Goal: Information Seeking & Learning: Check status

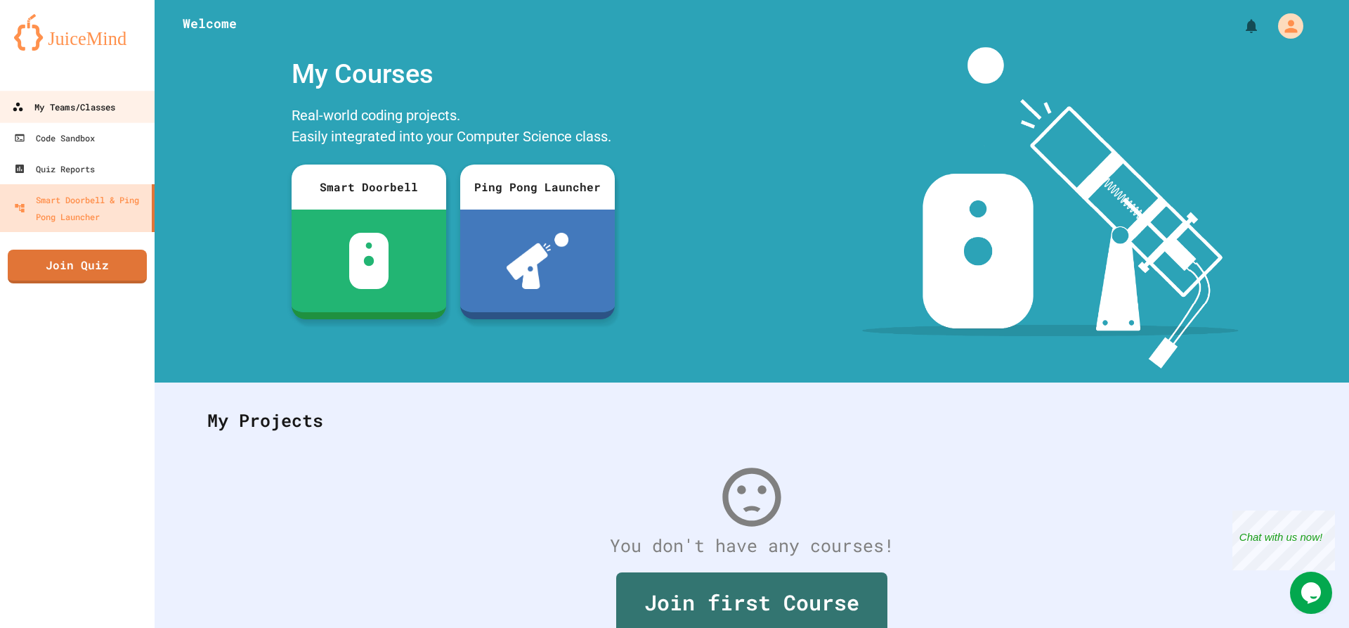
click at [127, 117] on link "My Teams/Classes" at bounding box center [78, 107] width 160 height 32
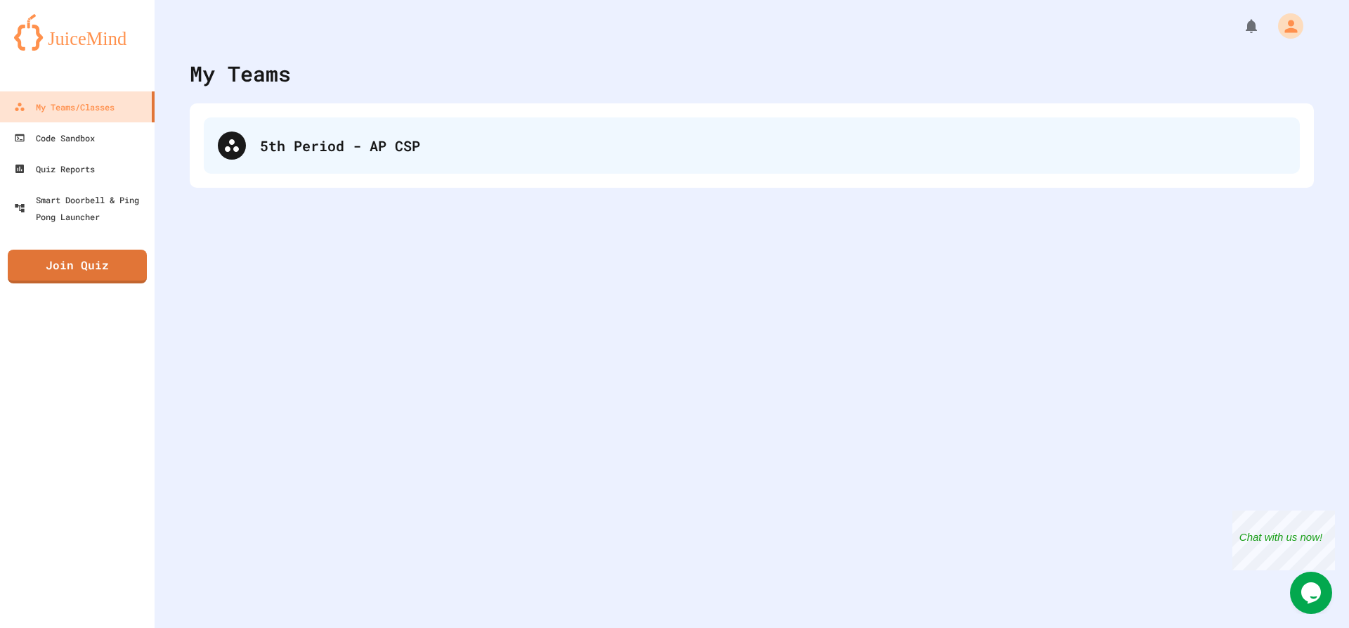
click at [385, 153] on div "5th Period - AP CSP" at bounding box center [773, 145] width 1026 height 21
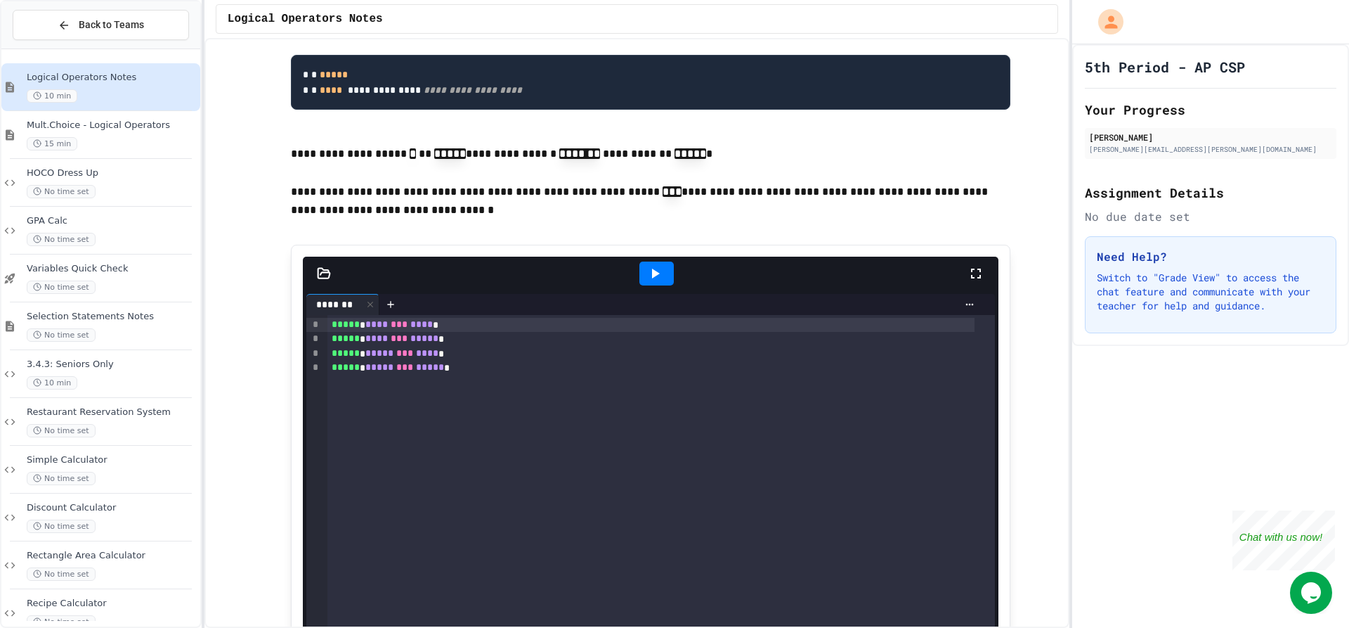
scroll to position [1406, 0]
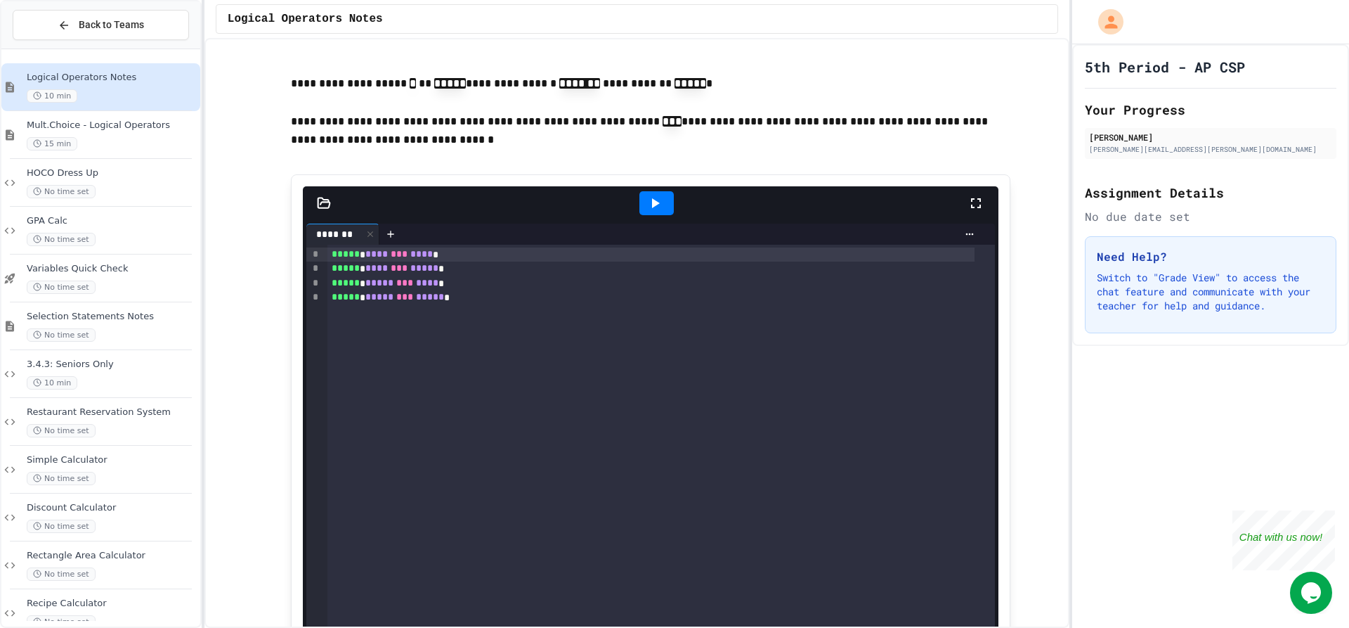
click at [652, 208] on icon at bounding box center [656, 203] width 8 height 10
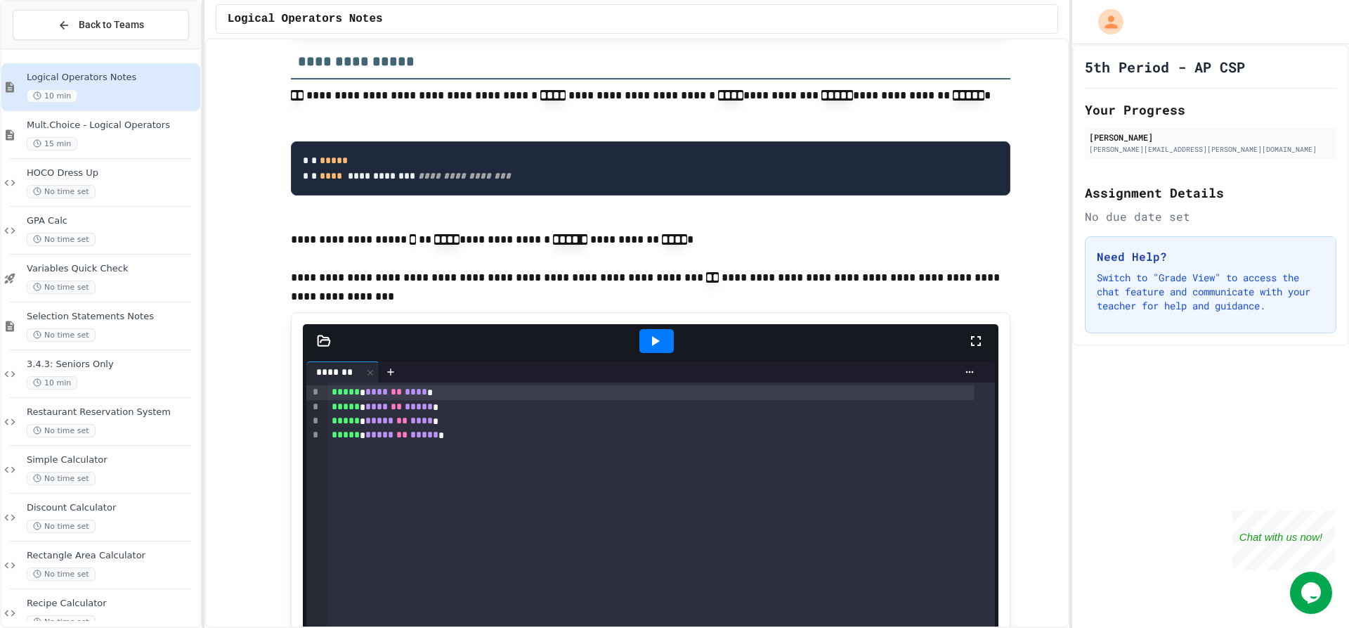
scroll to position [2460, 0]
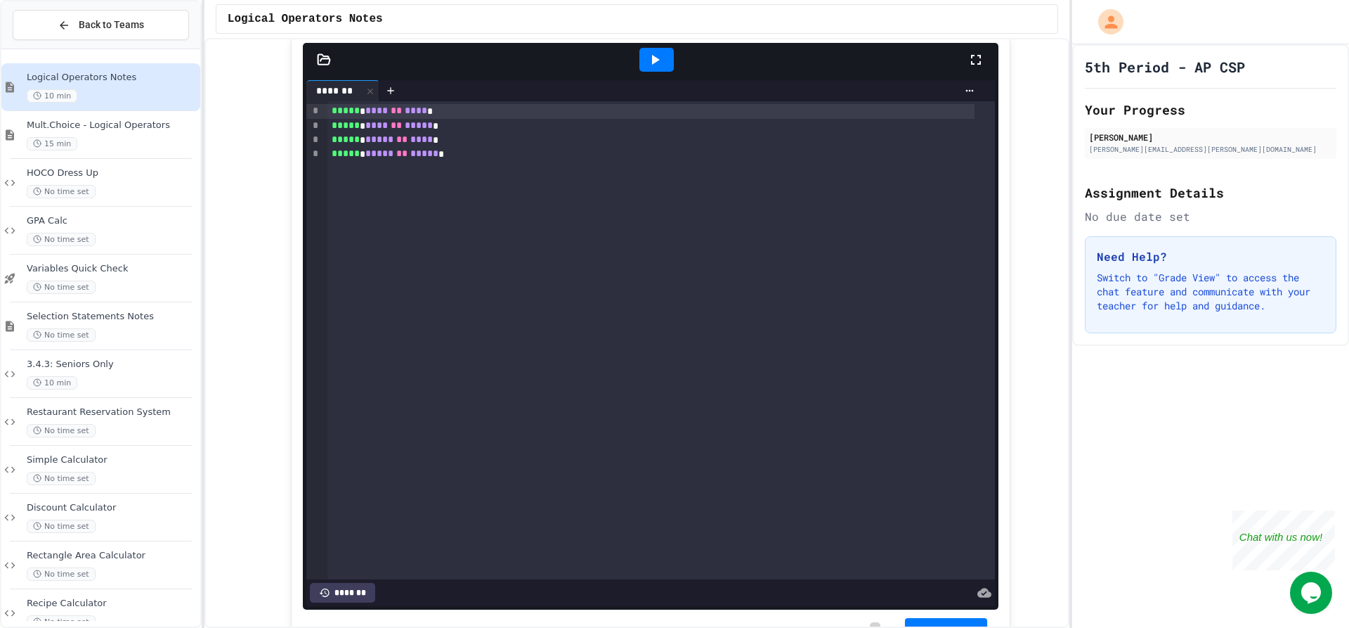
click at [647, 68] on icon at bounding box center [655, 59] width 17 height 17
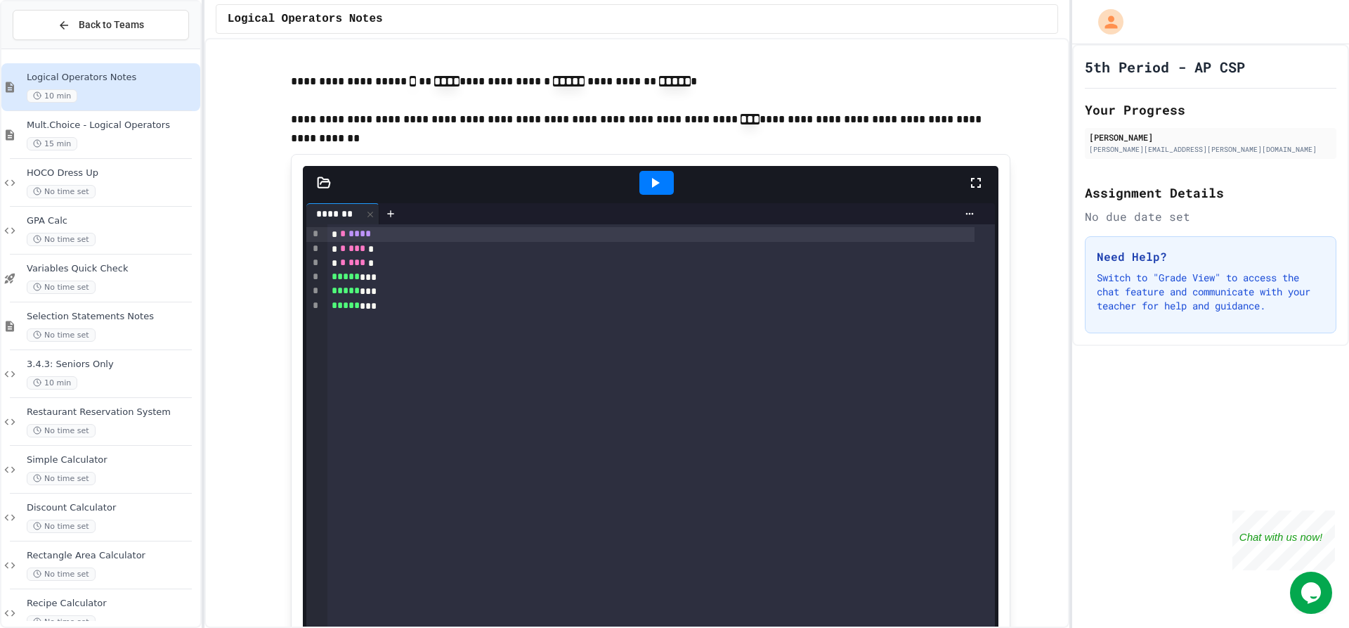
scroll to position [3163, 0]
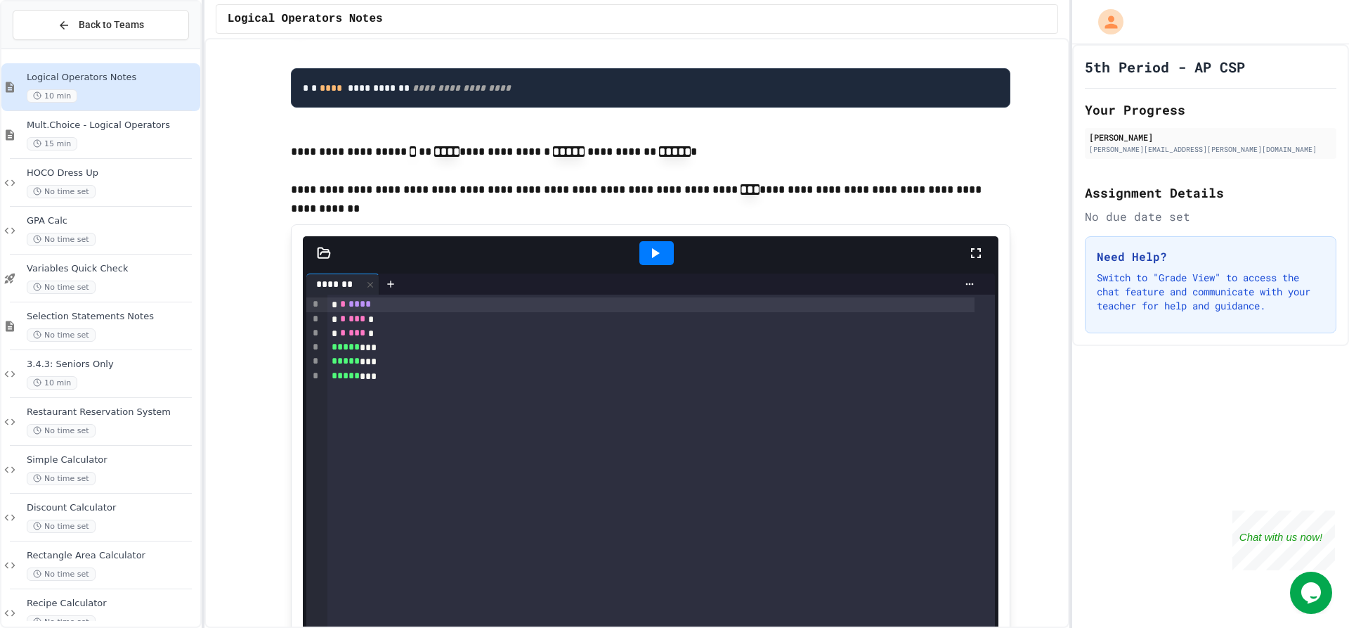
click at [656, 261] on icon at bounding box center [655, 253] width 17 height 17
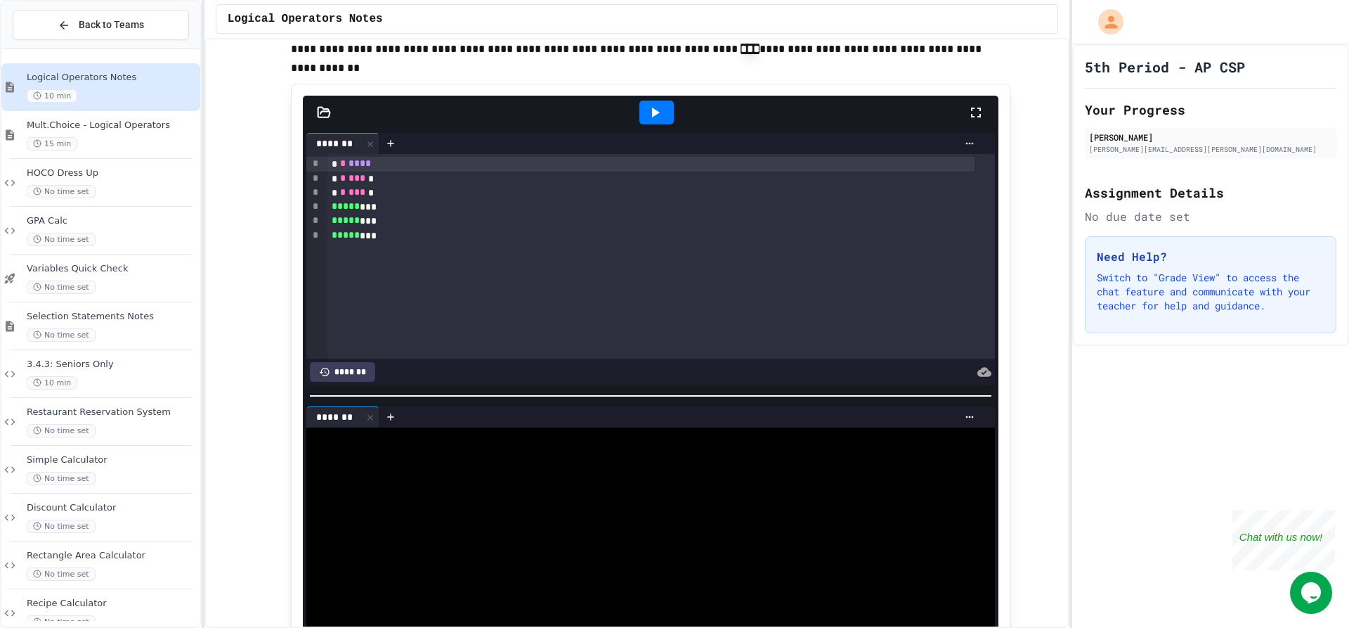
scroll to position [3374, 0]
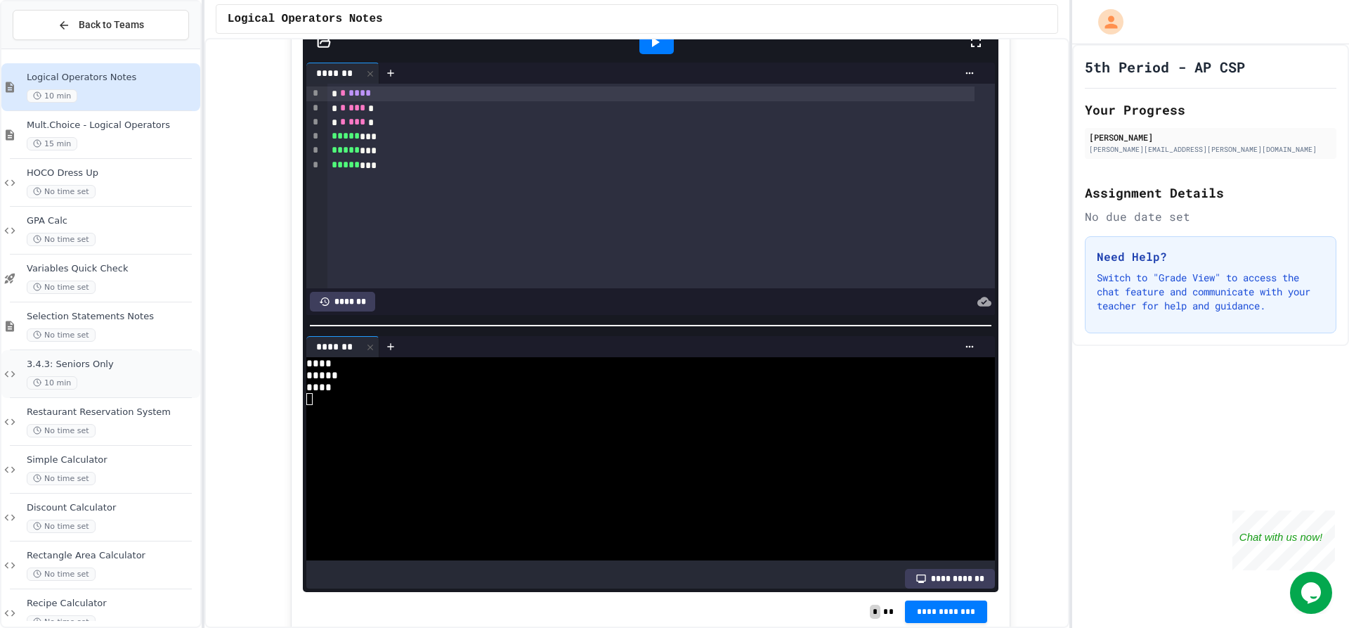
click at [91, 359] on div "3.4.3: Seniors Only 10 min" at bounding box center [100, 374] width 199 height 48
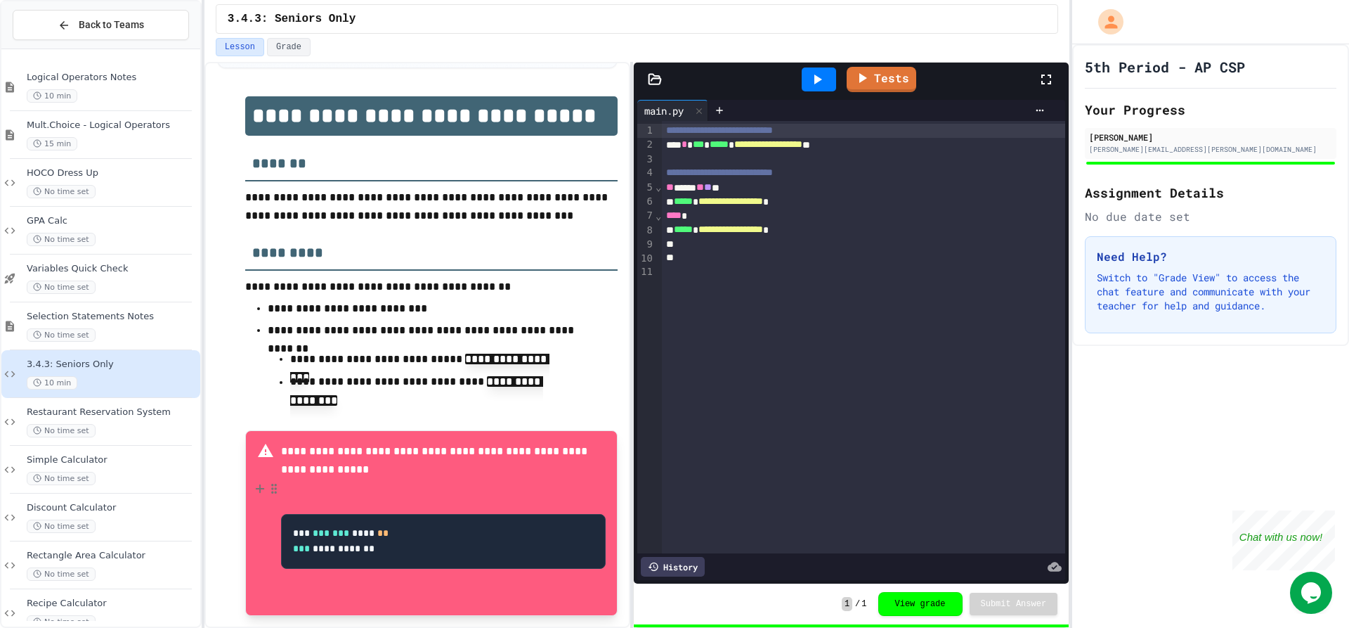
scroll to position [265, 0]
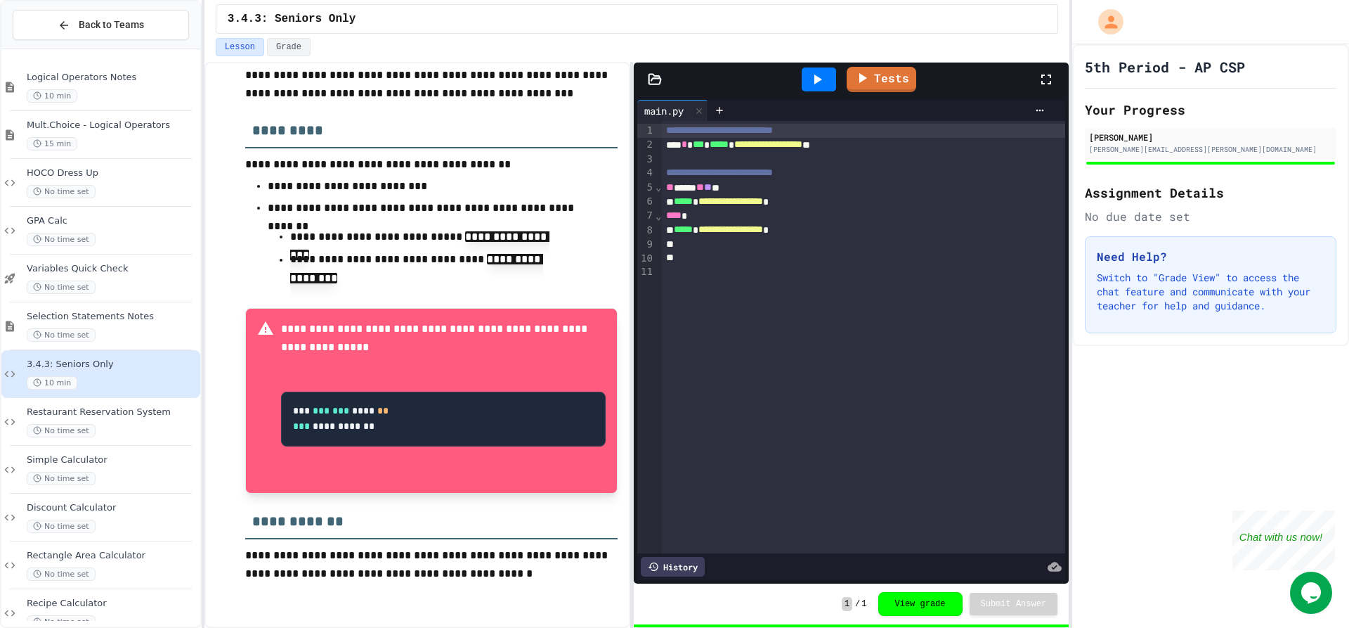
click at [828, 72] on div at bounding box center [819, 79] width 34 height 24
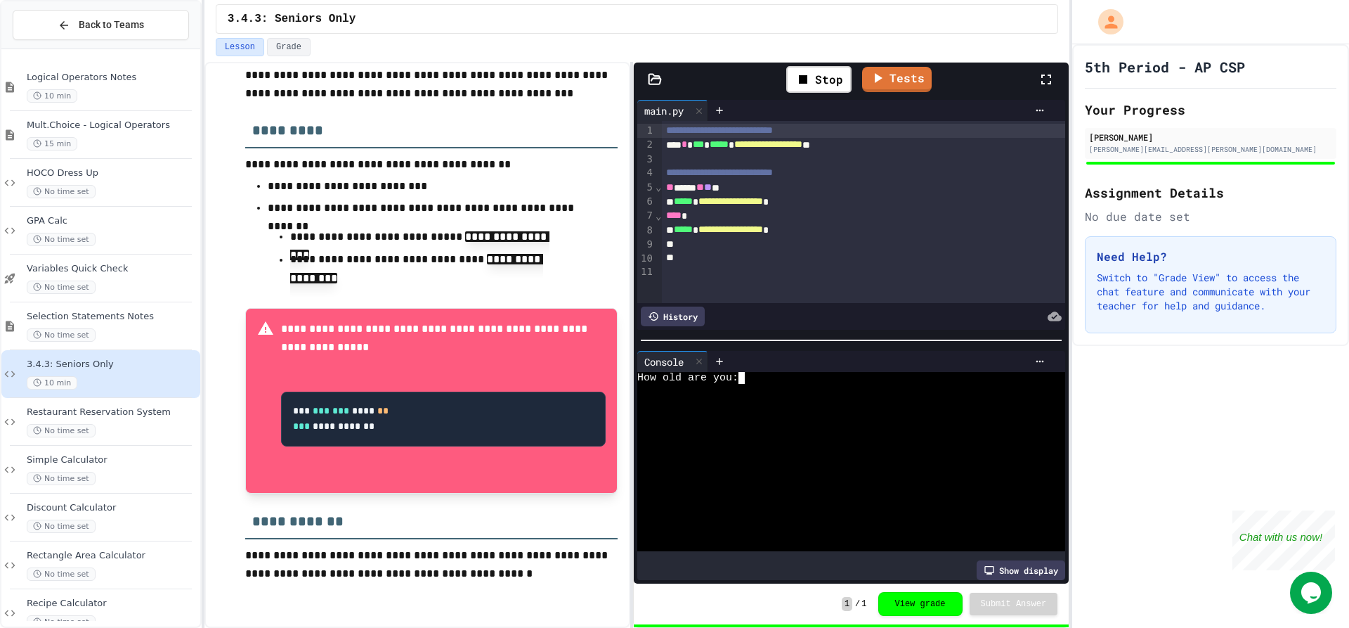
click at [750, 372] on textarea "Terminal input" at bounding box center [748, 378] width 6 height 12
click at [883, 83] on link "Tests" at bounding box center [882, 78] width 70 height 27
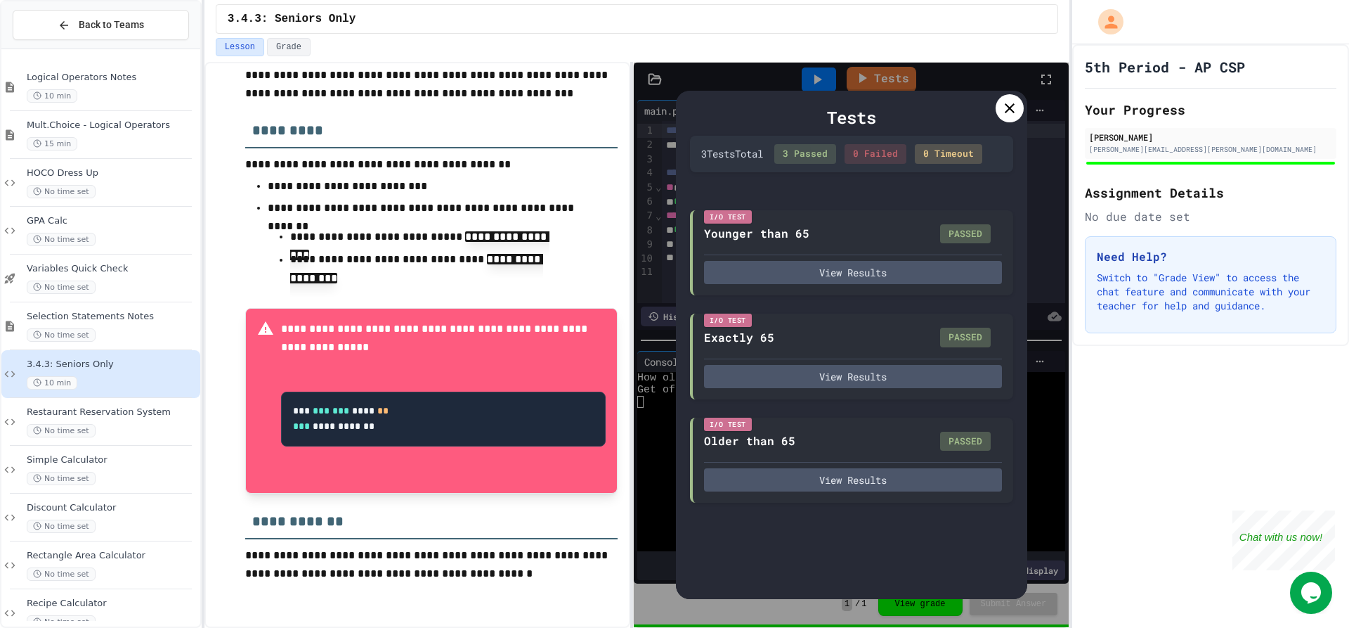
click at [1004, 119] on div at bounding box center [1010, 108] width 28 height 28
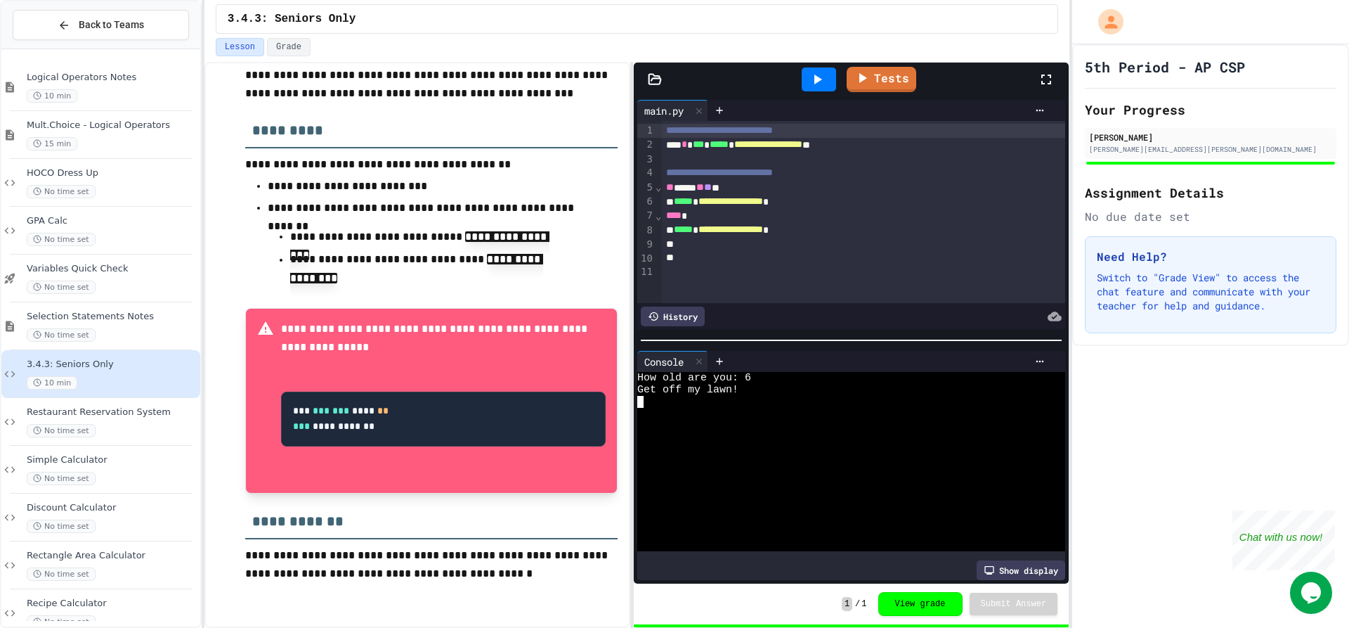
click at [761, 372] on div "How old are you: 6" at bounding box center [839, 378] width 405 height 12
click at [825, 84] on icon at bounding box center [817, 79] width 17 height 17
click at [749, 373] on textarea "Terminal input" at bounding box center [748, 378] width 6 height 12
click at [110, 291] on div "No time set" at bounding box center [112, 286] width 171 height 13
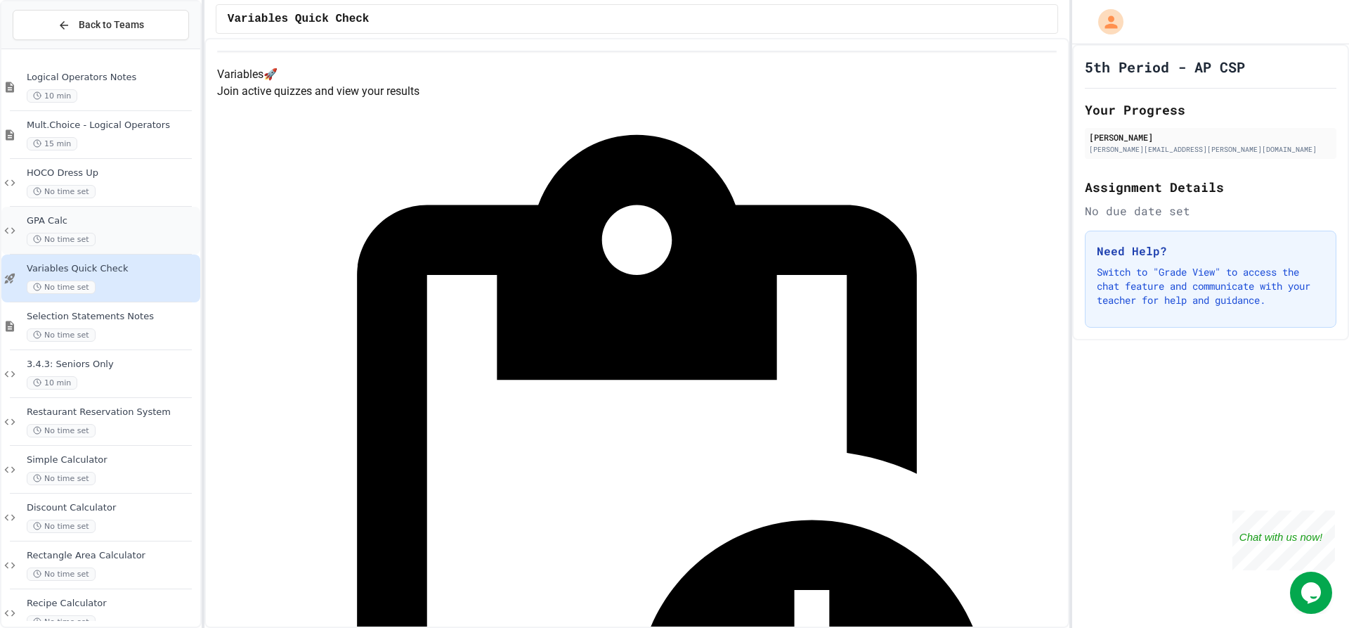
click at [112, 218] on span "GPA Calc" at bounding box center [112, 221] width 171 height 12
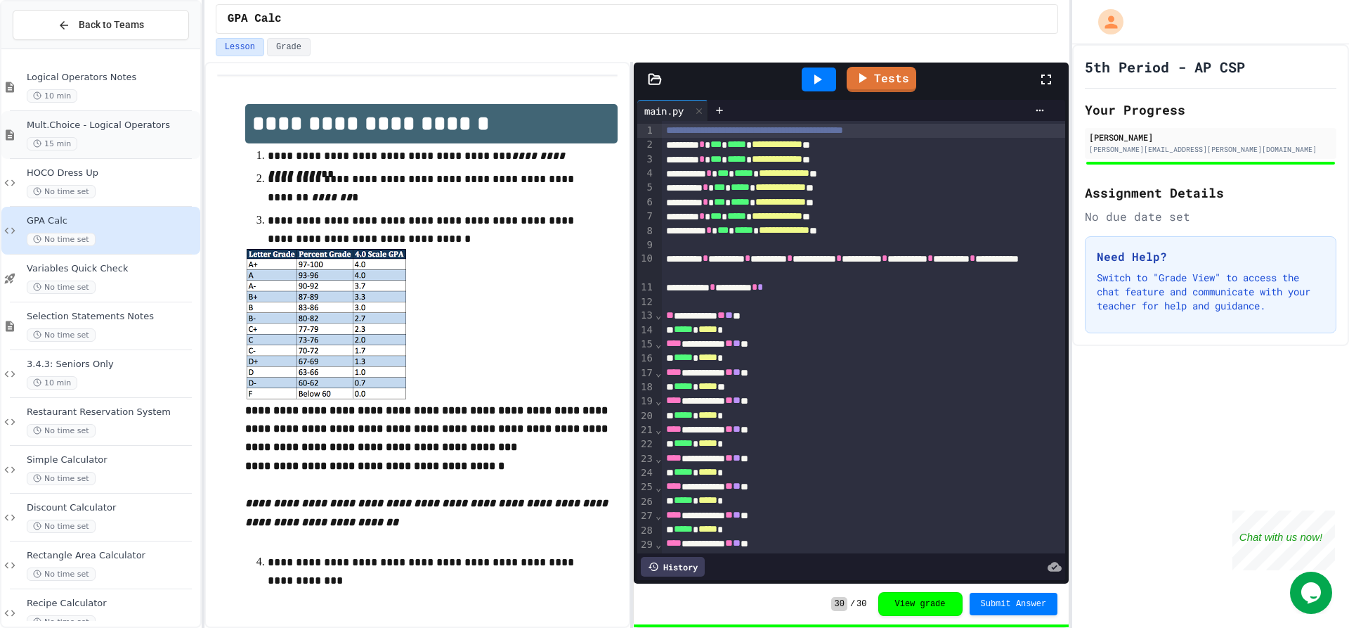
click at [123, 132] on div "Mult.Choice - Logical Operators 15 min" at bounding box center [112, 134] width 171 height 31
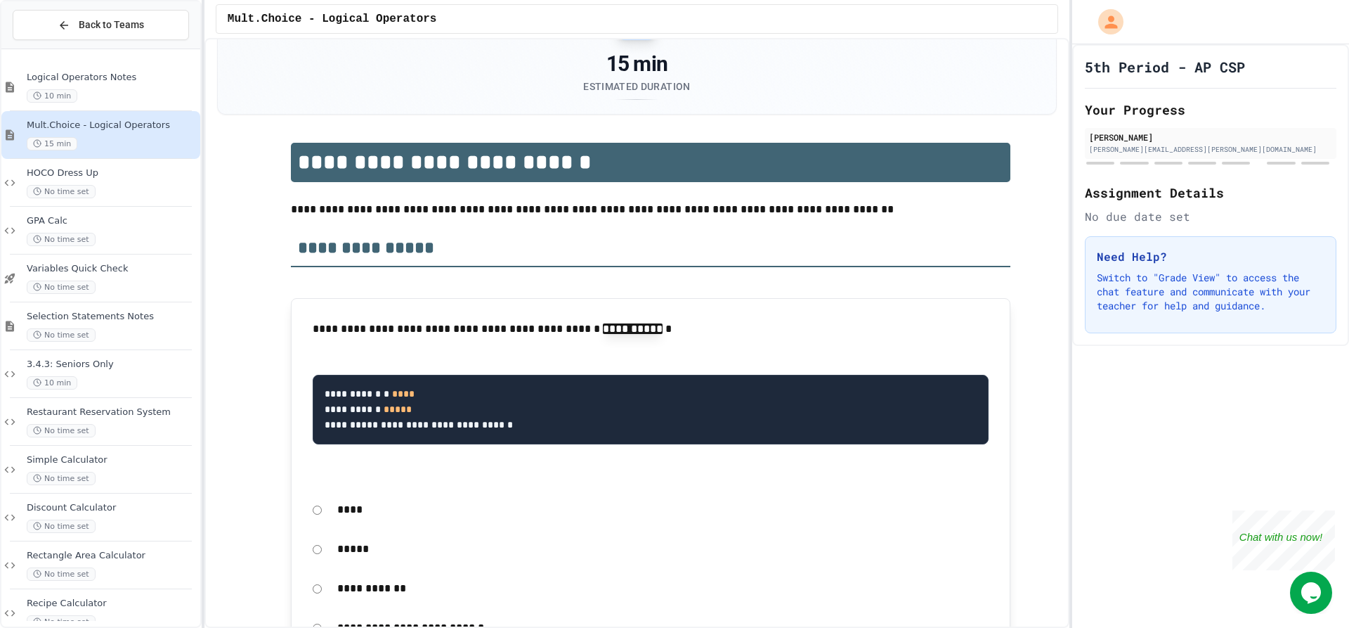
scroll to position [141, 0]
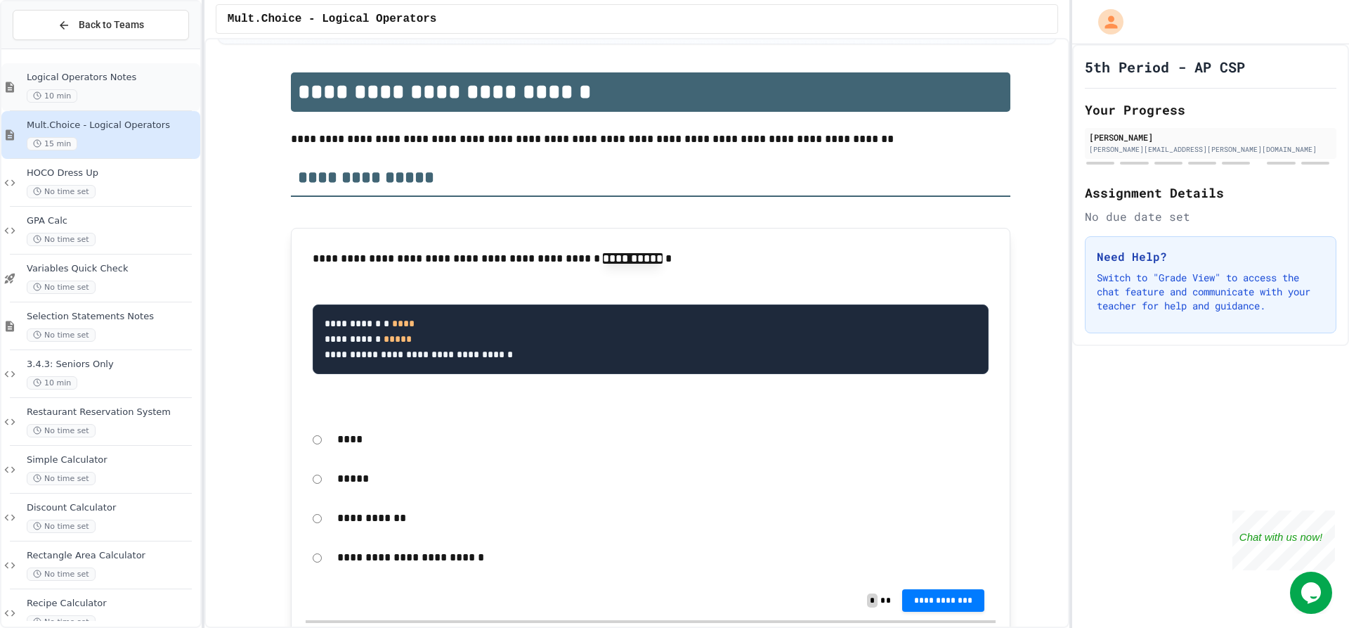
click at [115, 82] on span "Logical Operators Notes" at bounding box center [112, 78] width 171 height 12
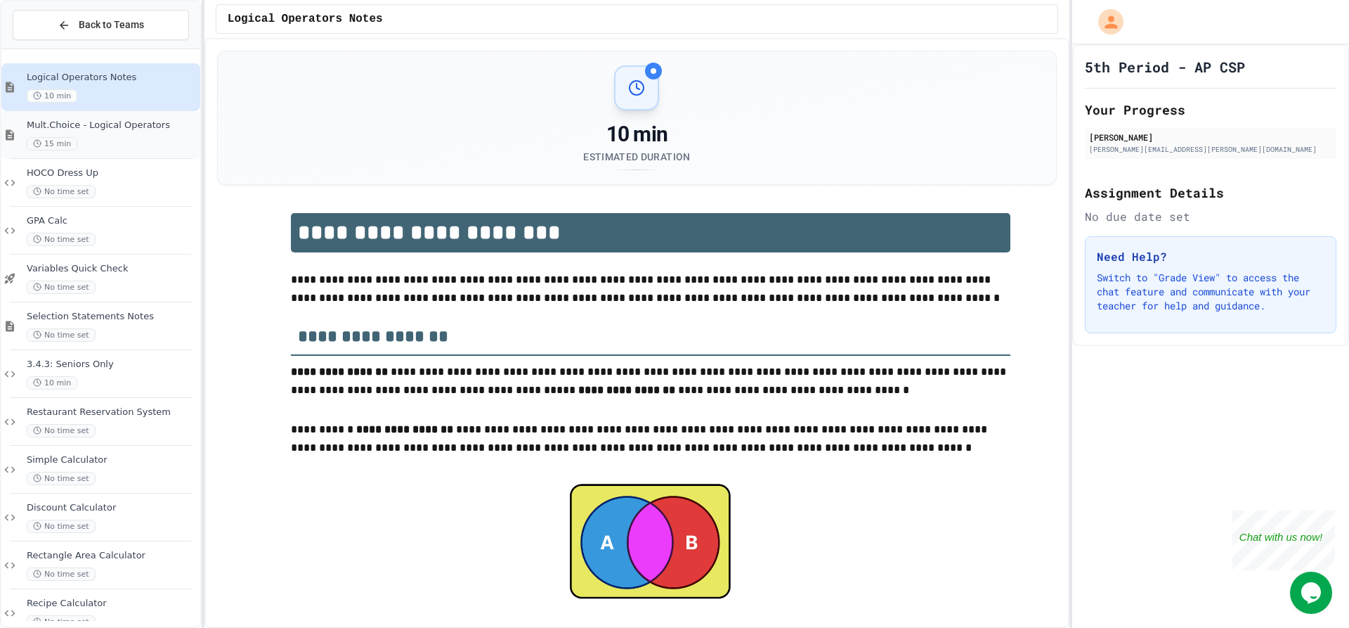
click at [139, 146] on div "15 min" at bounding box center [112, 143] width 171 height 13
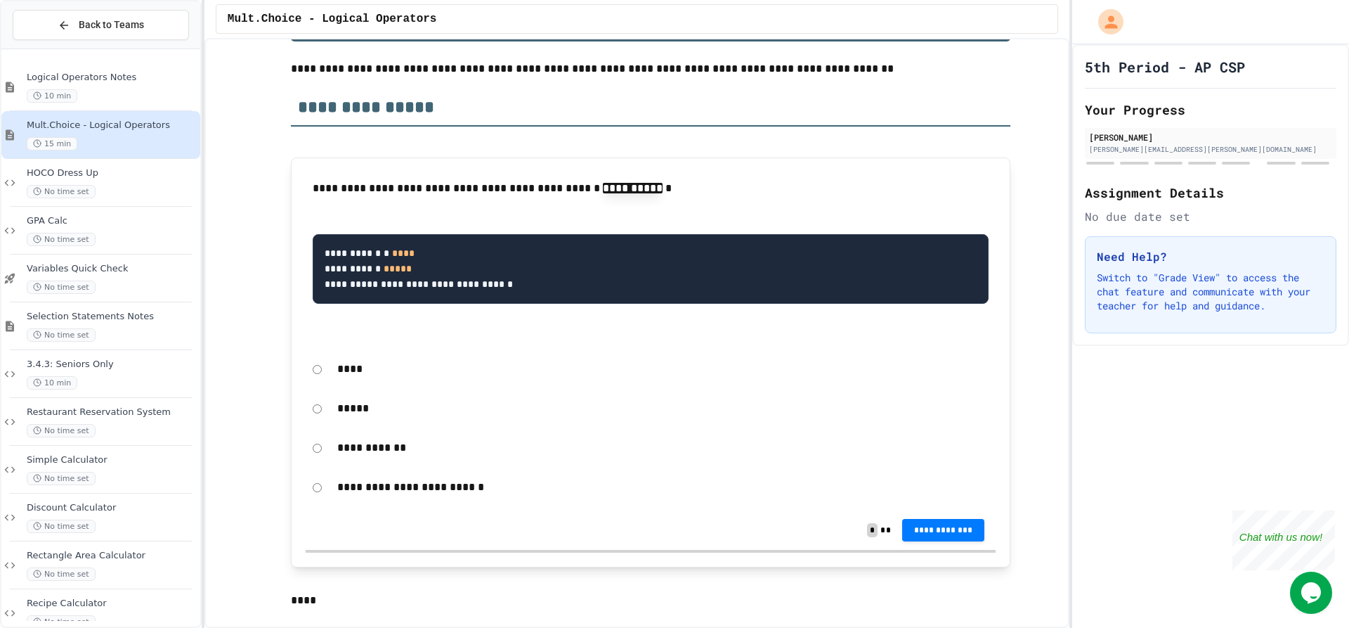
scroll to position [281, 0]
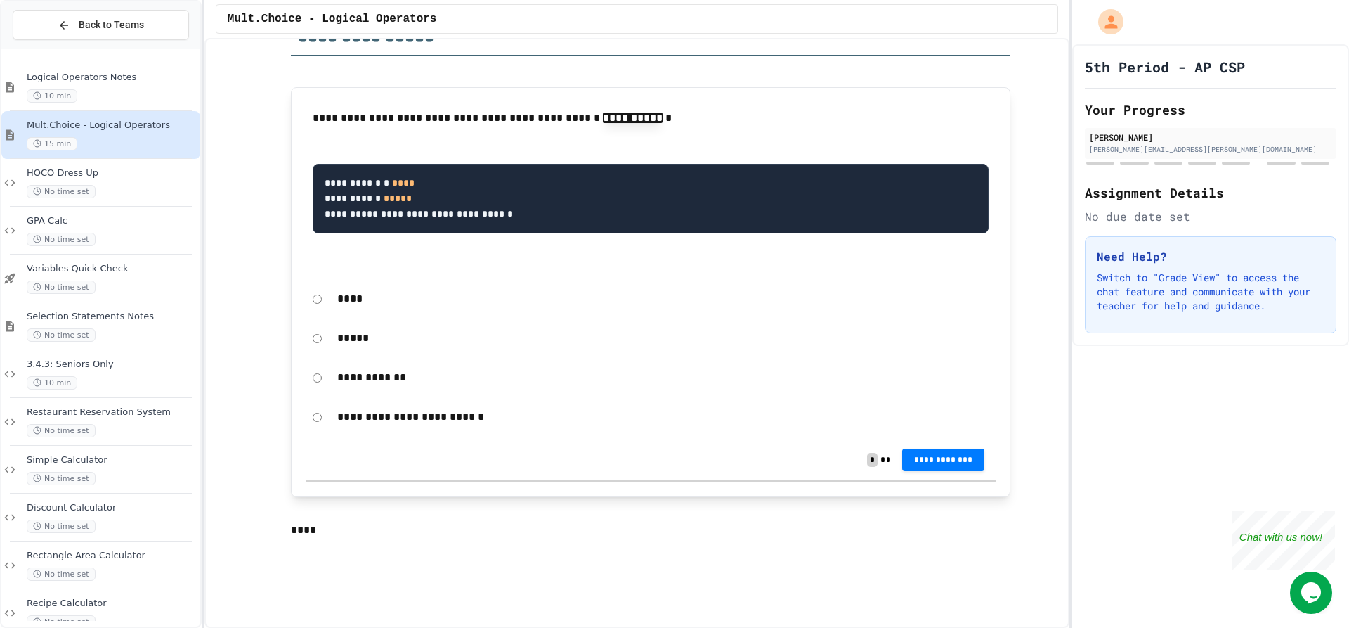
click at [318, 300] on div "****" at bounding box center [651, 299] width 690 height 32
click at [906, 451] on button "**********" at bounding box center [943, 458] width 83 height 22
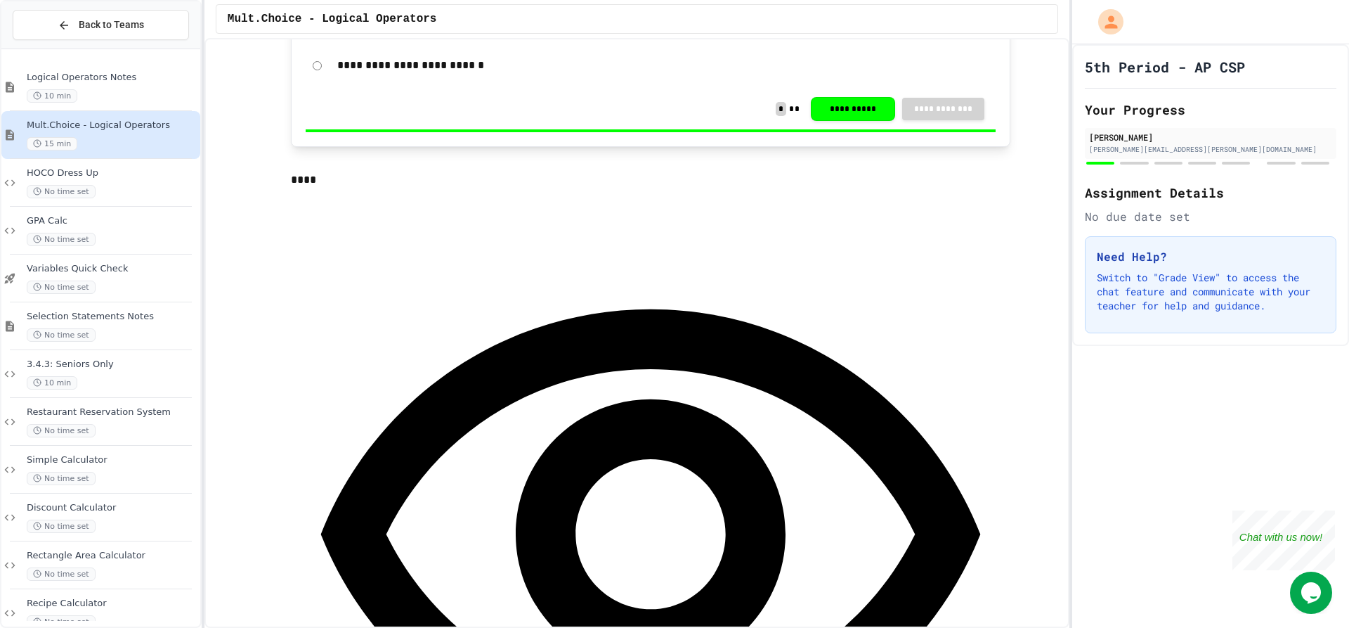
scroll to position [773, 0]
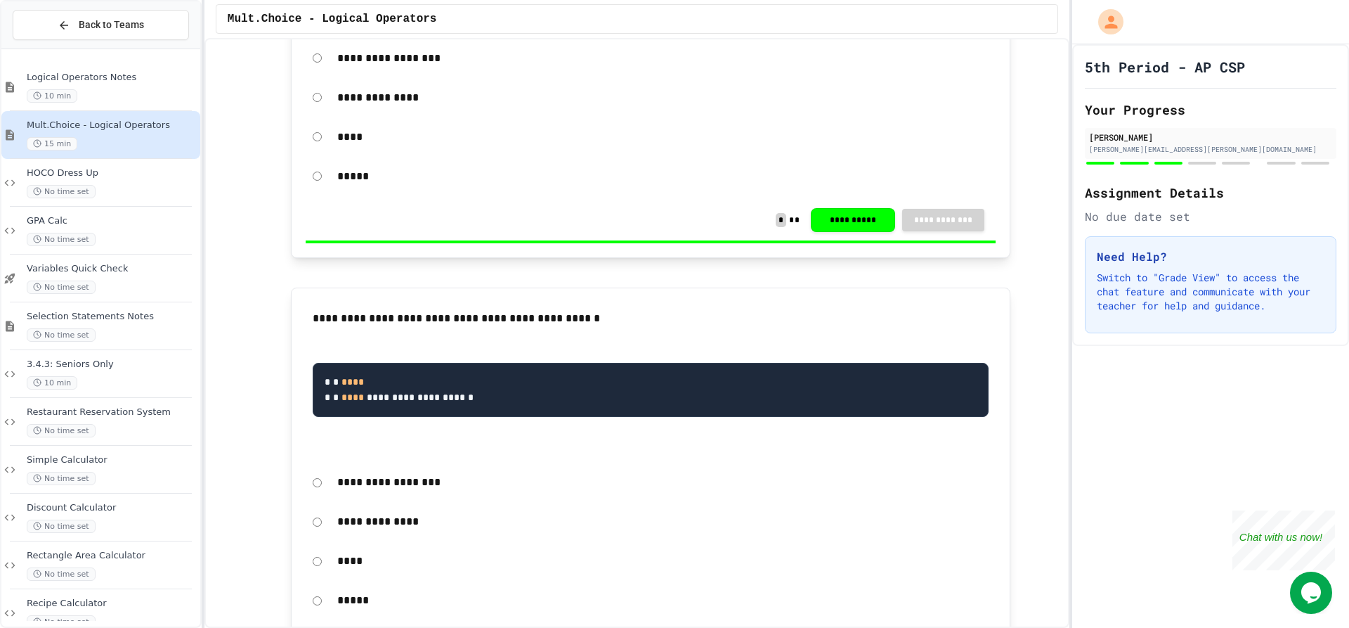
scroll to position [1827, 0]
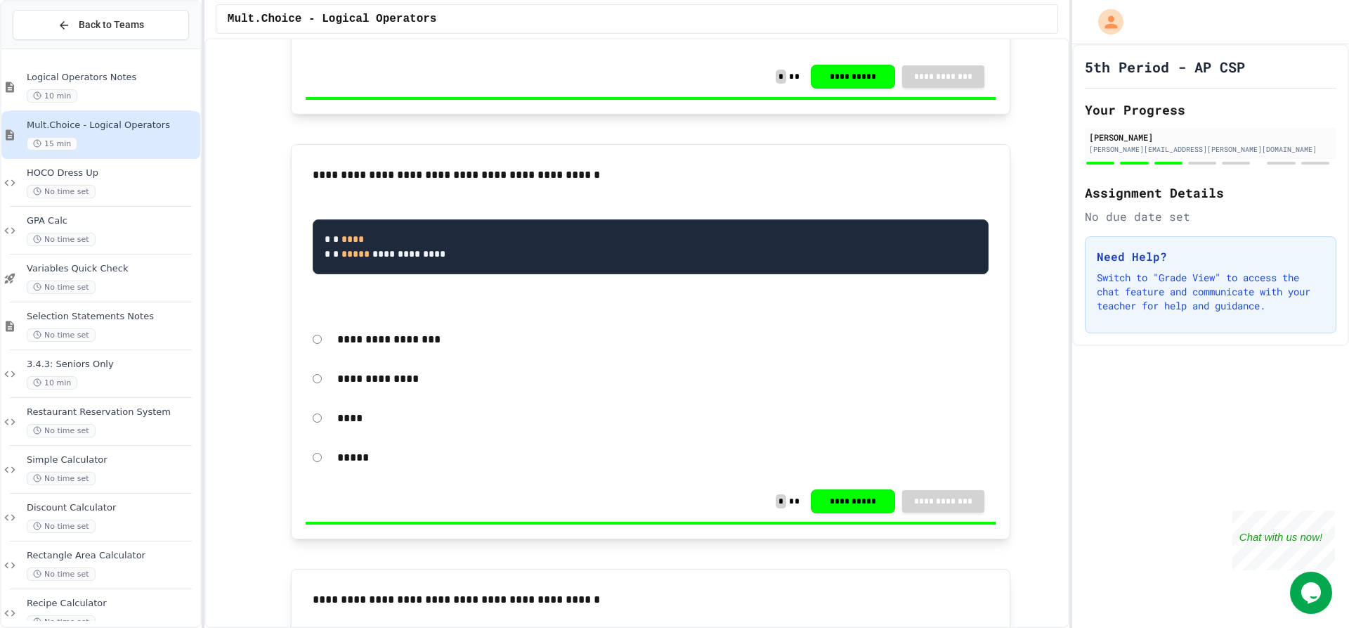
scroll to position [1617, 0]
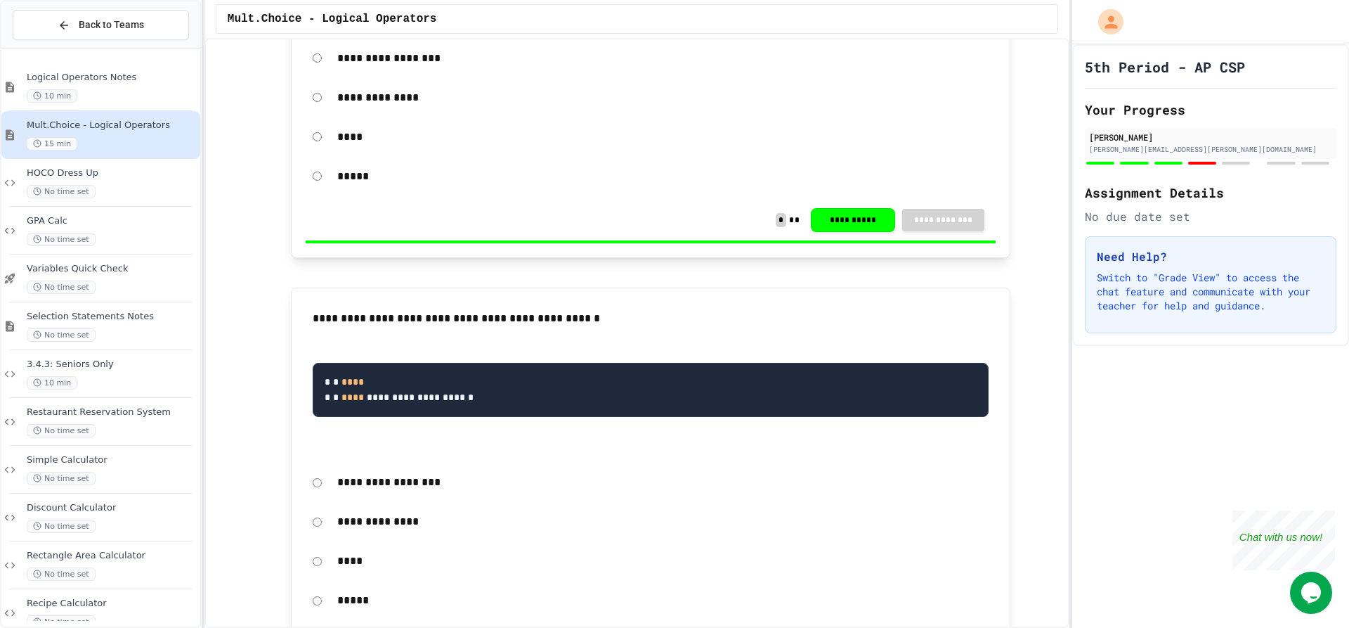
scroll to position [2249, 0]
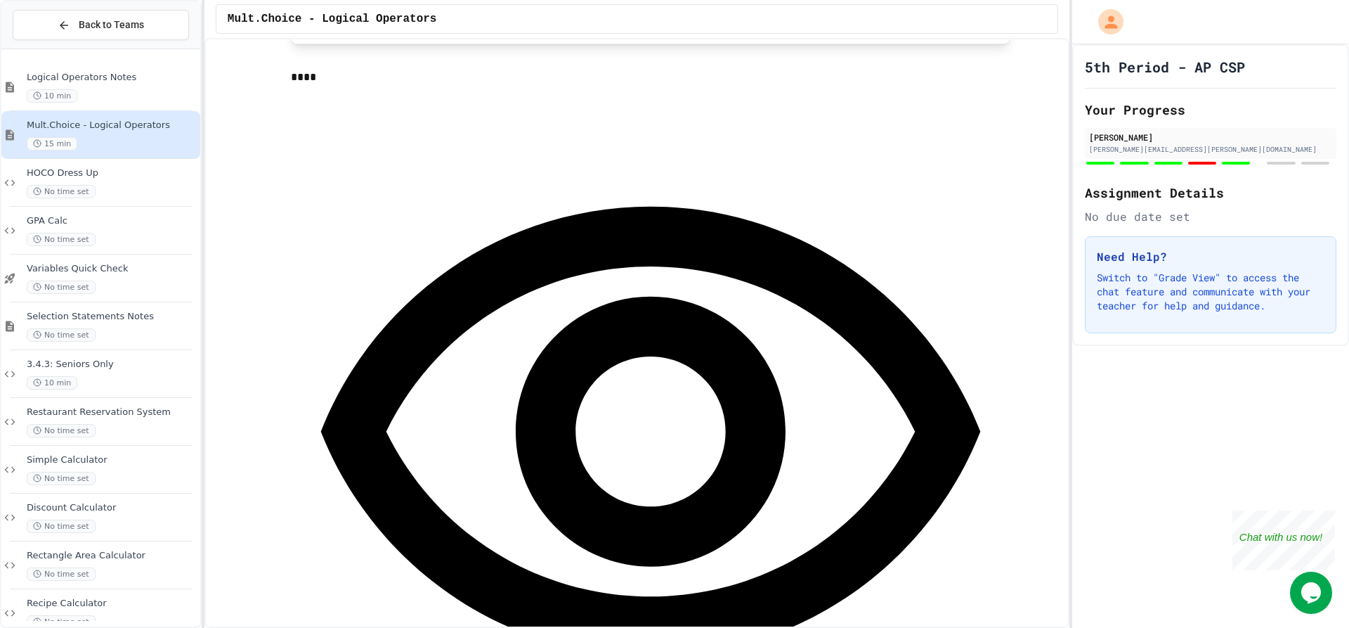
scroll to position [4287, 0]
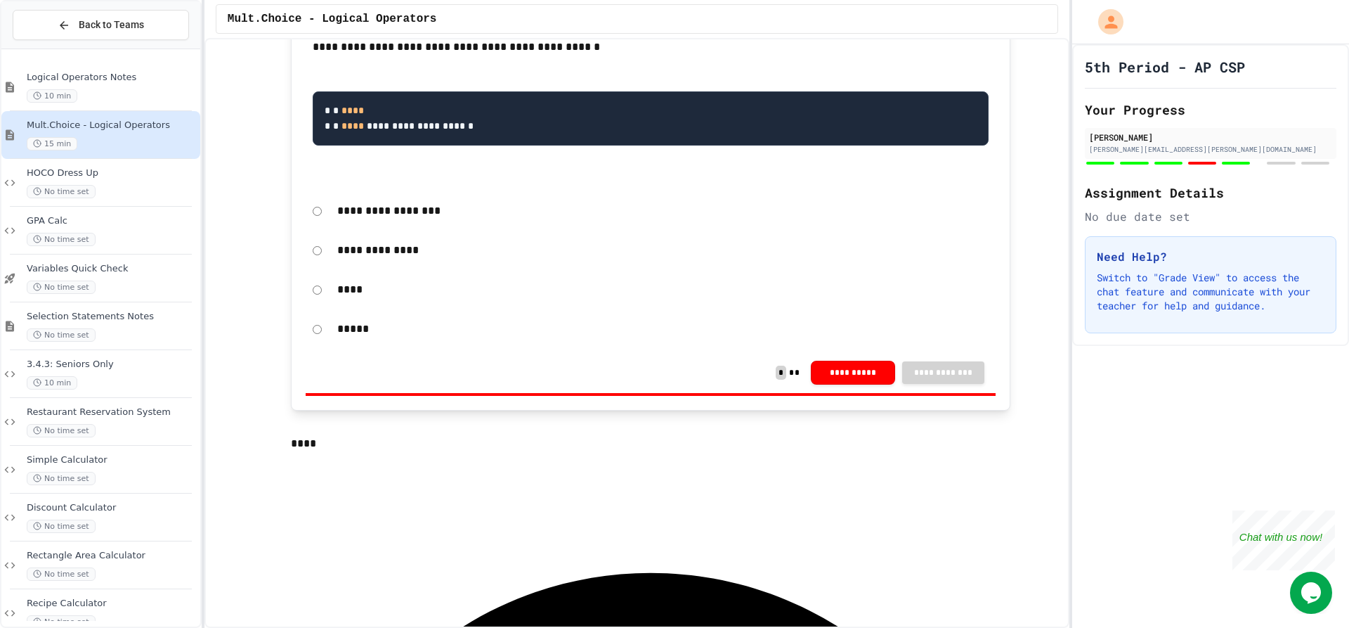
scroll to position [2380, 0]
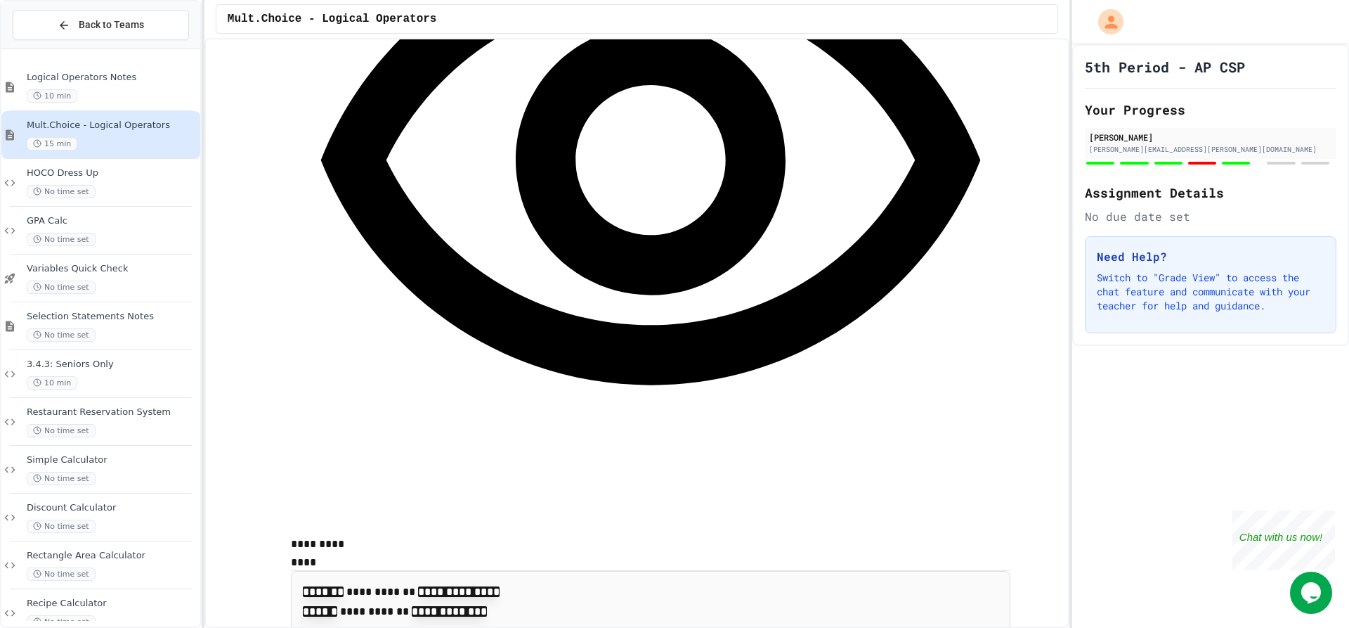
scroll to position [4488, 0]
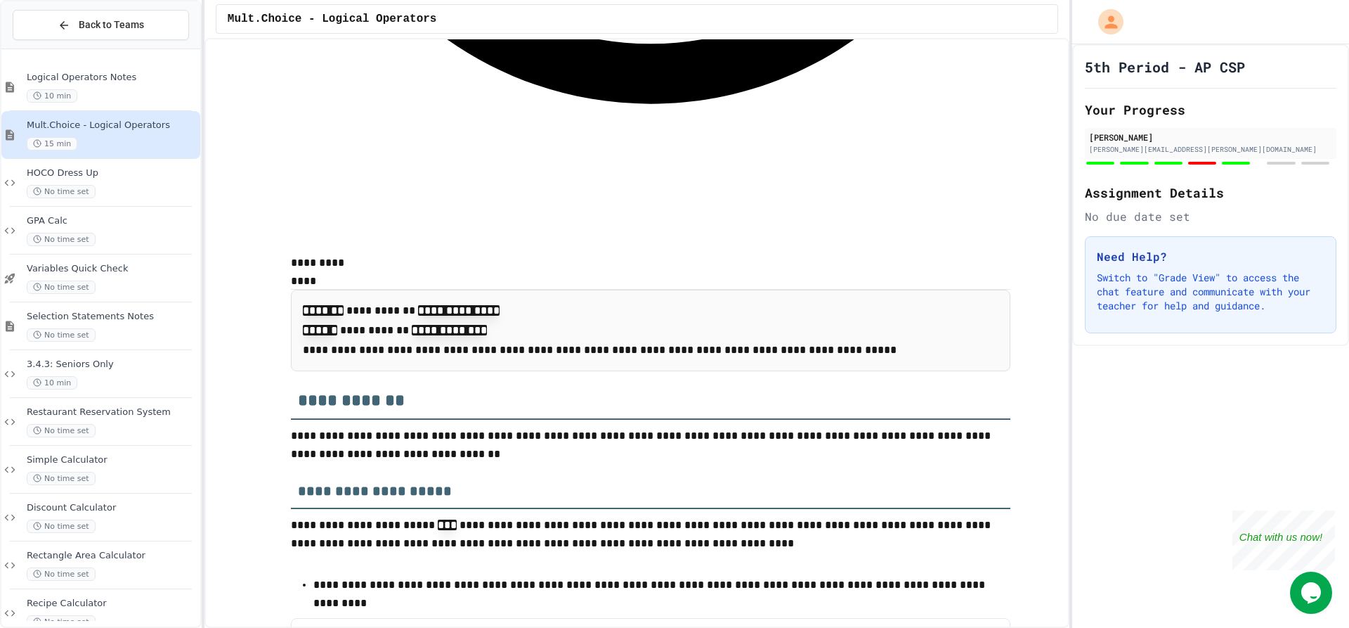
drag, startPoint x: 452, startPoint y: 308, endPoint x: 452, endPoint y: 325, distance: 16.9
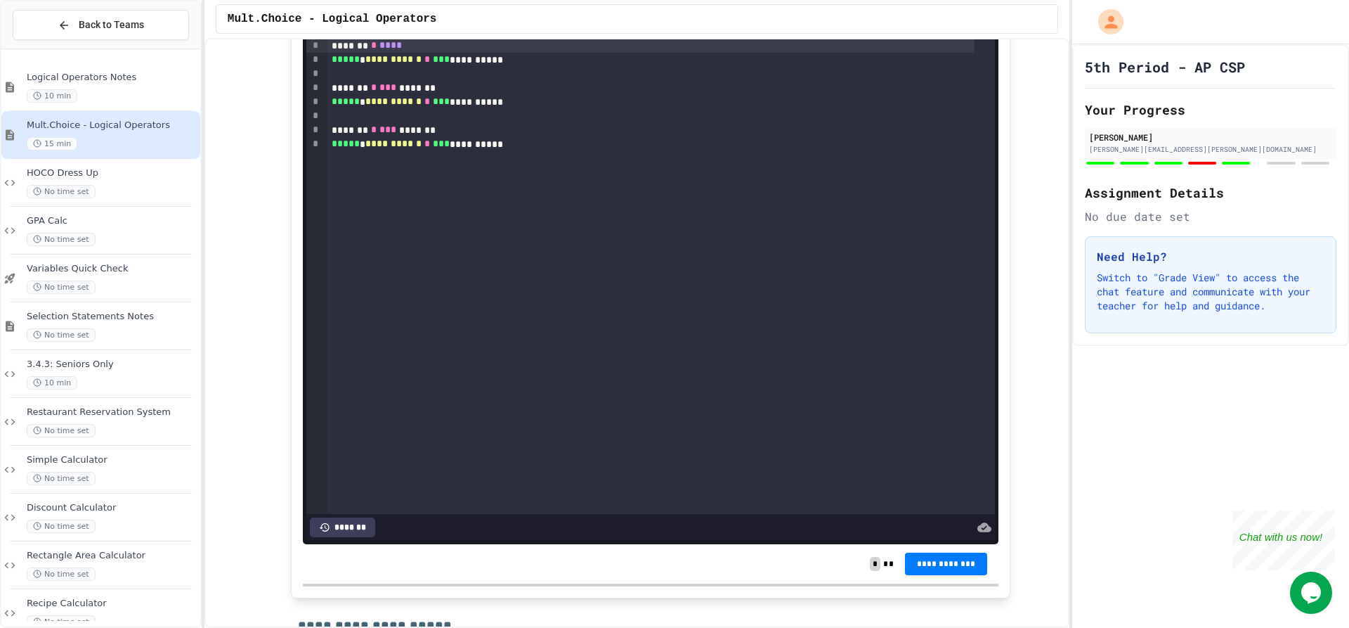
scroll to position [4719, 0]
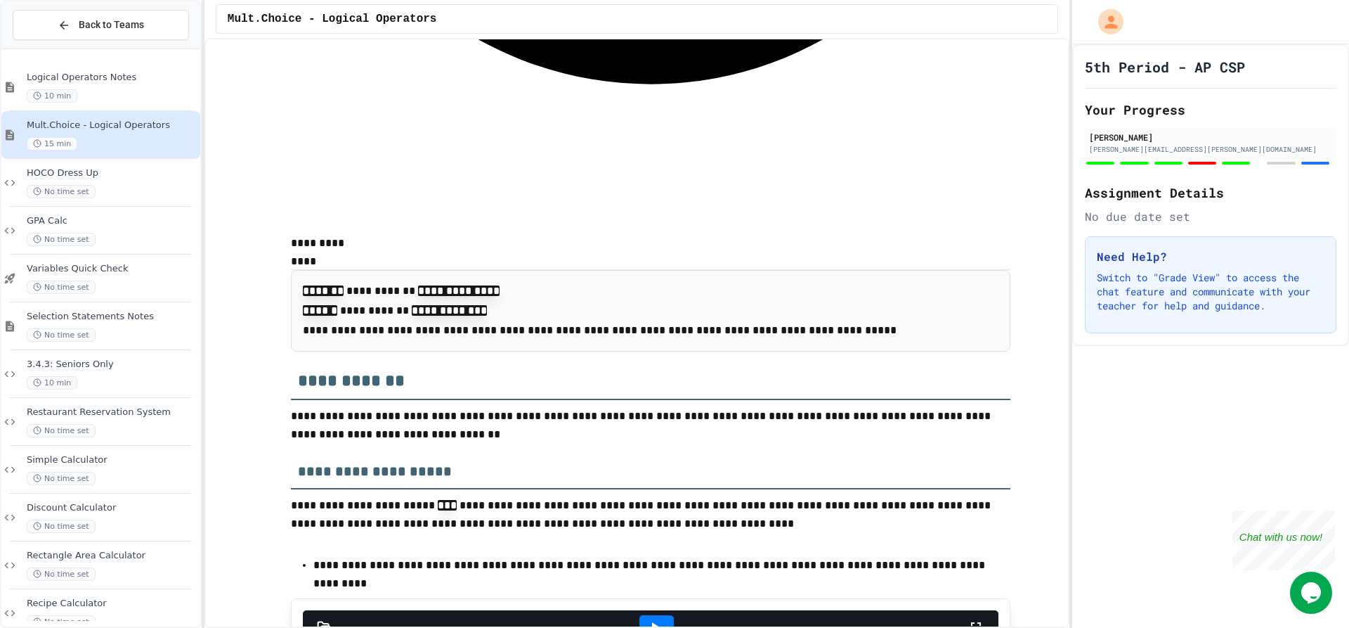
scroll to position [4438, 0]
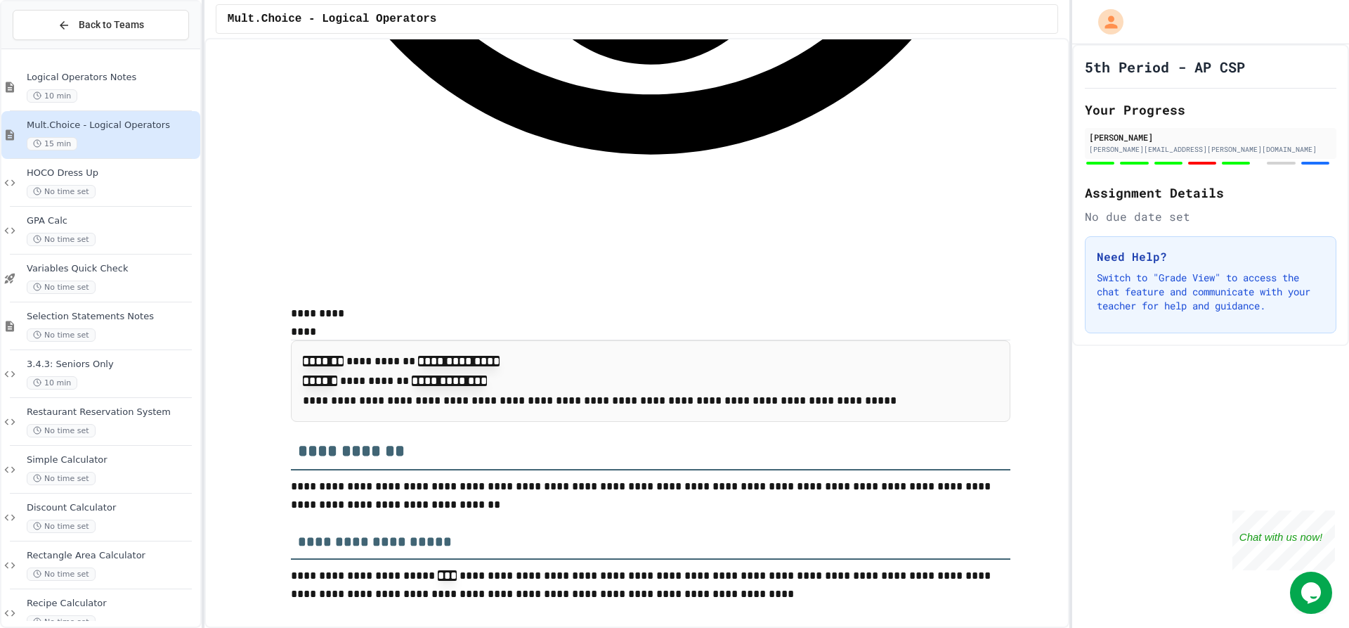
drag, startPoint x: 1250, startPoint y: 263, endPoint x: 1229, endPoint y: 239, distance: 31.4
